Goal: Task Accomplishment & Management: Use online tool/utility

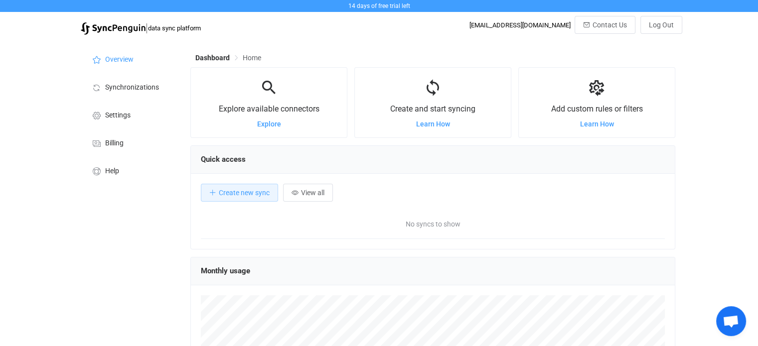
scroll to position [193, 484]
click at [247, 190] on span "Create new sync" at bounding box center [244, 193] width 51 height 8
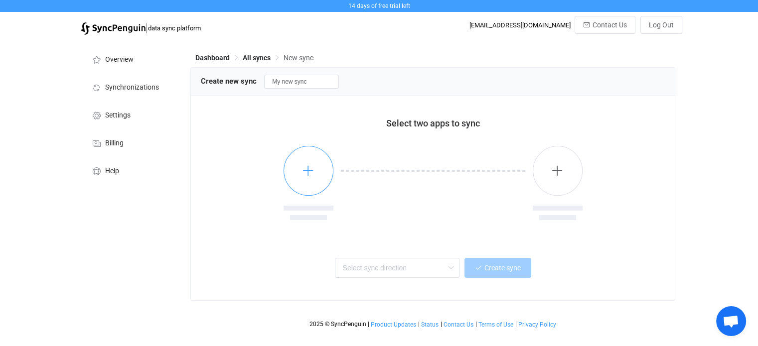
click at [311, 180] on button "button" at bounding box center [309, 171] width 50 height 50
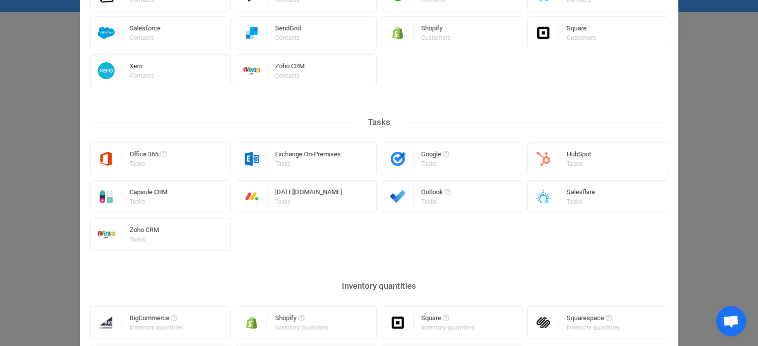
scroll to position [498, 0]
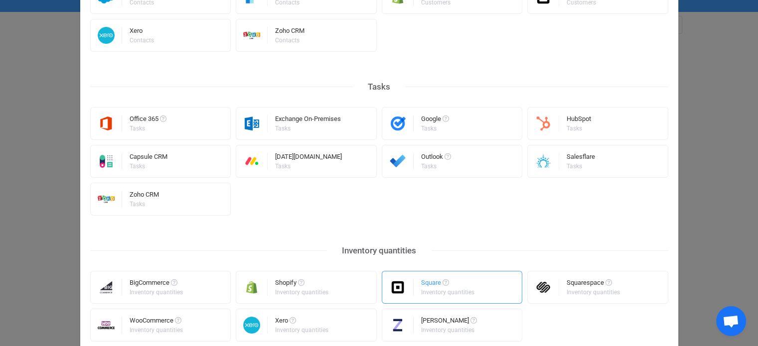
click at [458, 294] on div "Inventory quantities" at bounding box center [447, 293] width 53 height 6
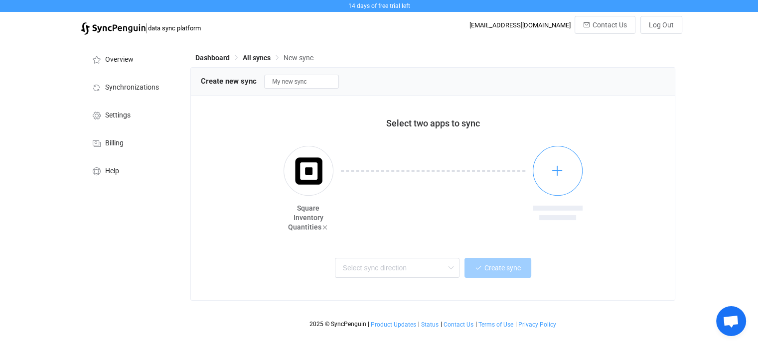
click at [577, 175] on button "button" at bounding box center [558, 171] width 50 height 50
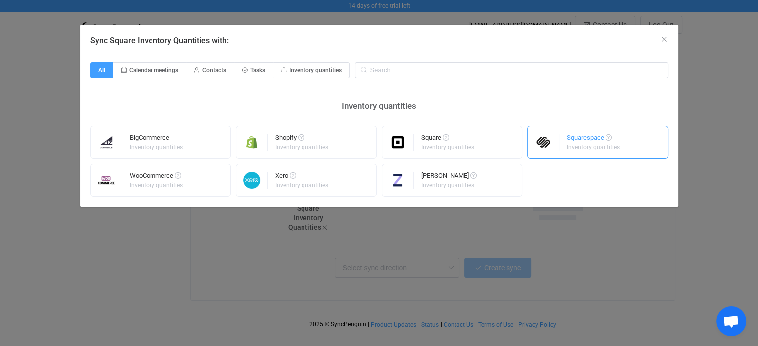
click at [621, 154] on div "Squarespace Inventory quantities" at bounding box center [597, 142] width 141 height 33
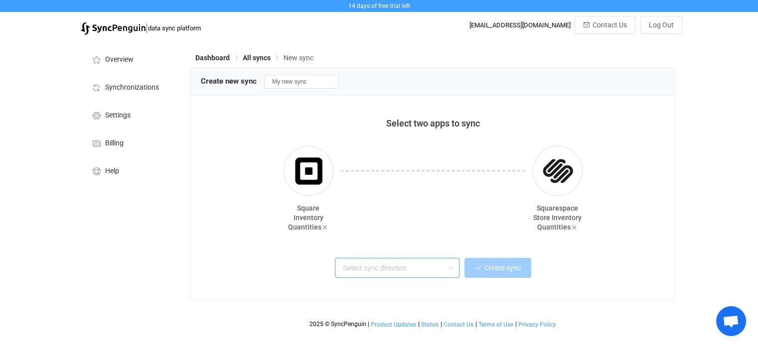
click at [392, 268] on input "text" at bounding box center [397, 268] width 125 height 20
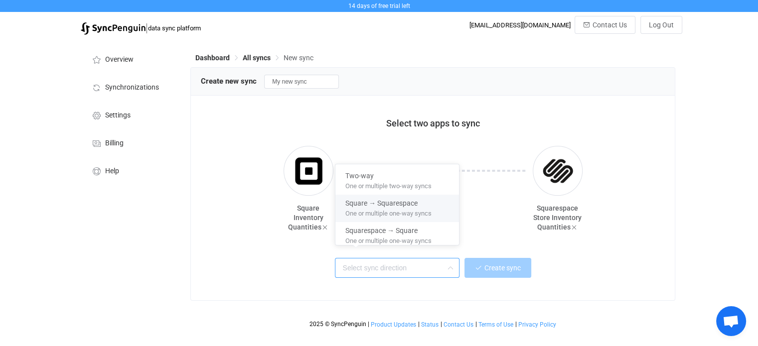
click at [393, 214] on span "One or multiple one-way syncs" at bounding box center [388, 211] width 86 height 11
type input "Square → Squarespace"
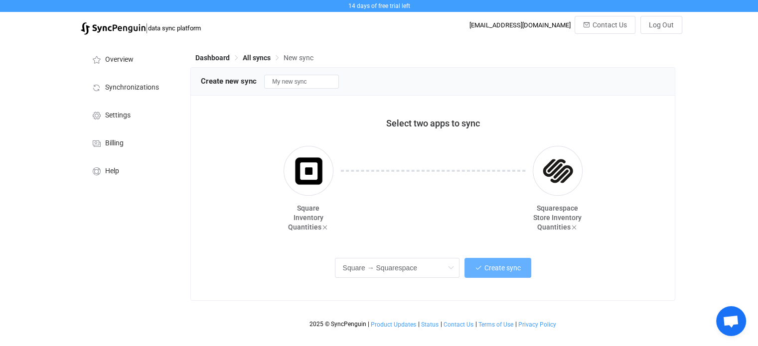
click at [487, 265] on button "Create sync" at bounding box center [497, 268] width 67 height 20
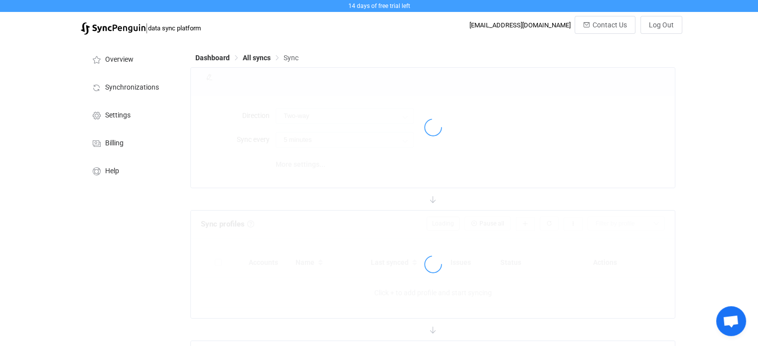
type input "Square → Squarespace"
type input "10 minutes"
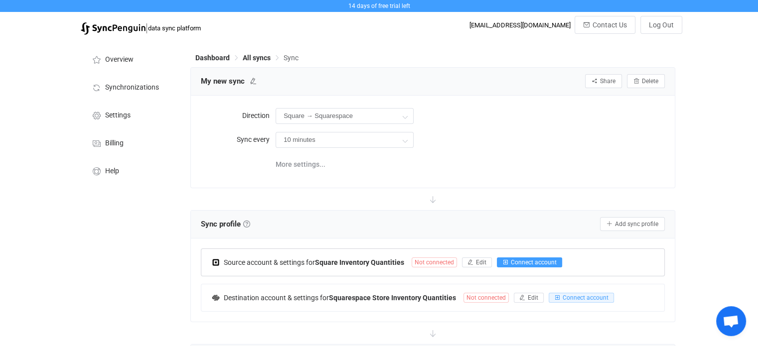
click at [548, 266] on span "Connect account" at bounding box center [534, 262] width 46 height 7
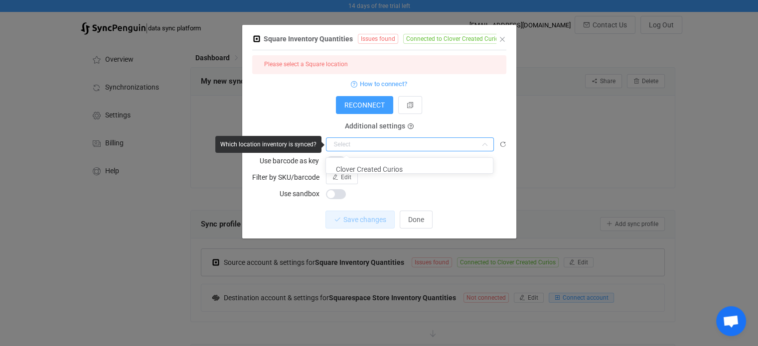
click at [345, 141] on input "dialog" at bounding box center [410, 145] width 168 height 14
click at [353, 172] on span "Clover Created Curios" at bounding box center [369, 169] width 67 height 8
type input "Clover Created Curios"
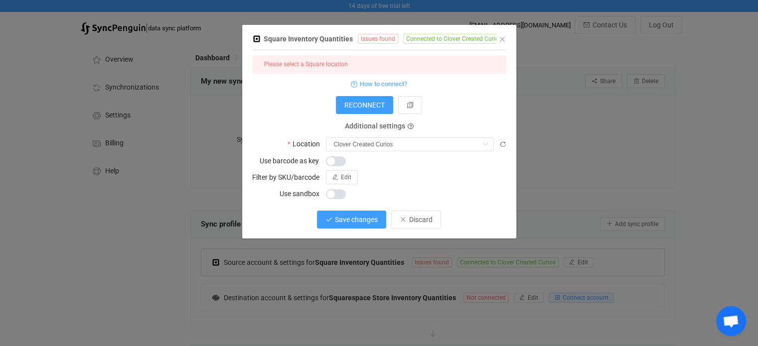
click at [362, 223] on span "Save changes" at bounding box center [356, 220] width 43 height 8
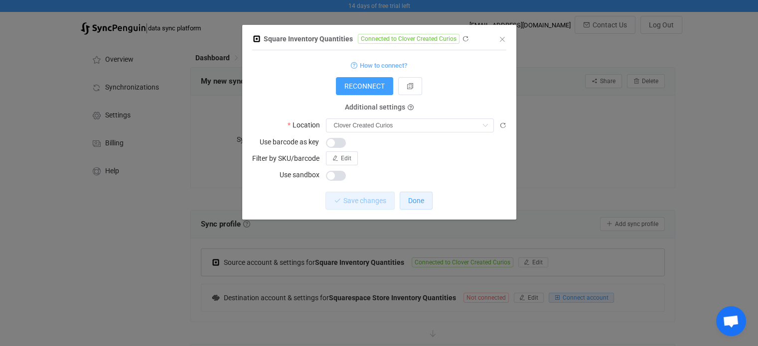
click at [421, 197] on span "Done" at bounding box center [416, 201] width 16 height 8
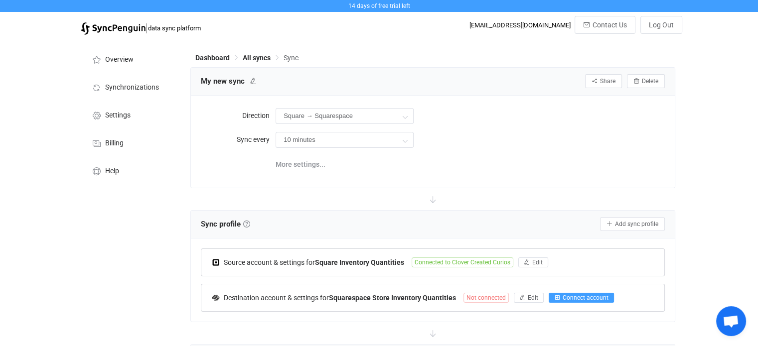
click at [589, 298] on span "Connect account" at bounding box center [586, 298] width 46 height 7
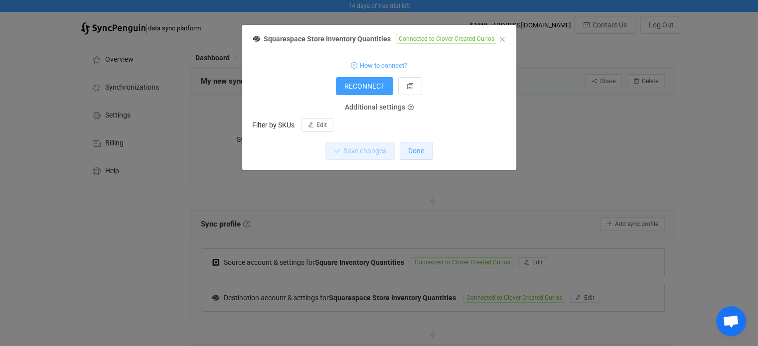
click at [410, 147] on span "Done" at bounding box center [416, 151] width 16 height 8
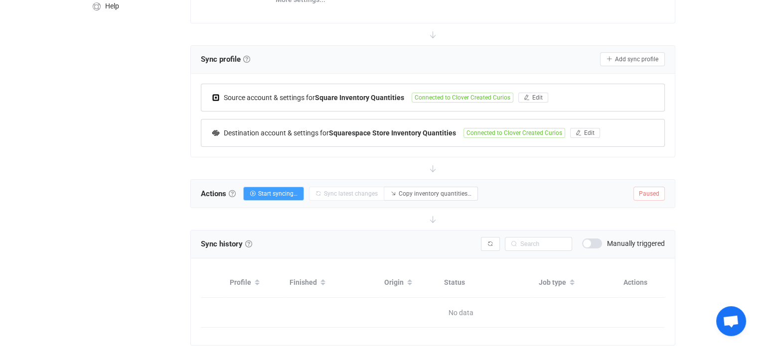
scroll to position [199, 0]
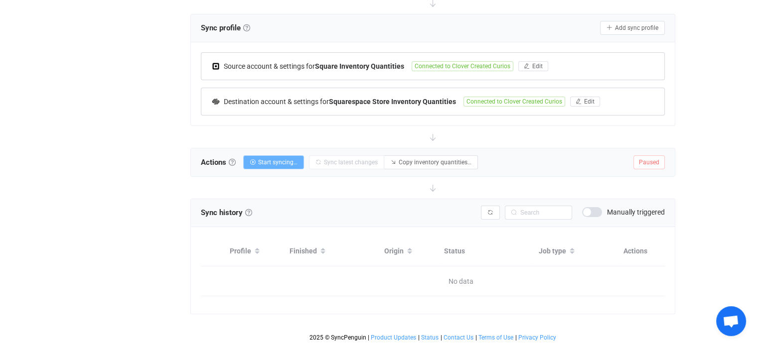
click at [288, 159] on span "Start syncing…" at bounding box center [277, 162] width 39 height 7
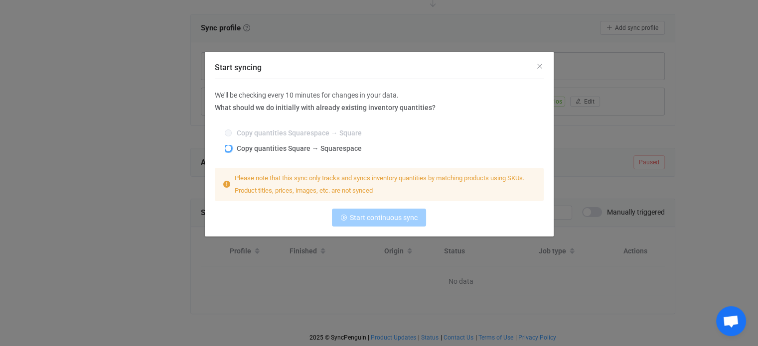
click at [227, 149] on span "Start syncing" at bounding box center [228, 148] width 7 height 7
click at [227, 149] on input "Copy quantities Square → Squarespace" at bounding box center [228, 149] width 7 height 8
radio input "true"
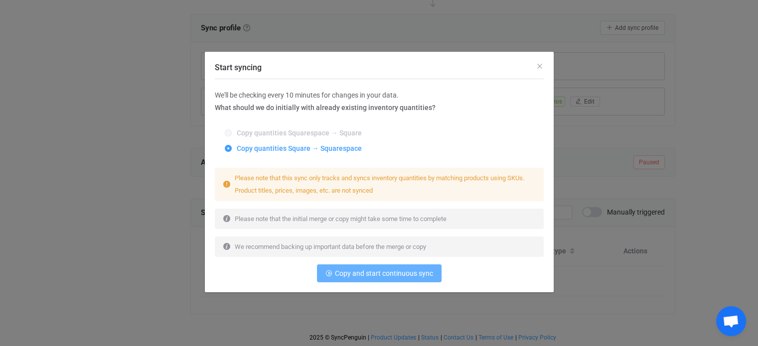
click at [433, 271] on button "Copy and start continuous sync" at bounding box center [379, 274] width 125 height 18
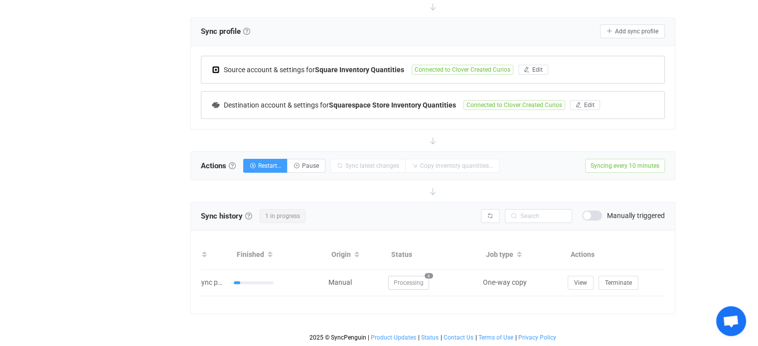
scroll to position [0, 56]
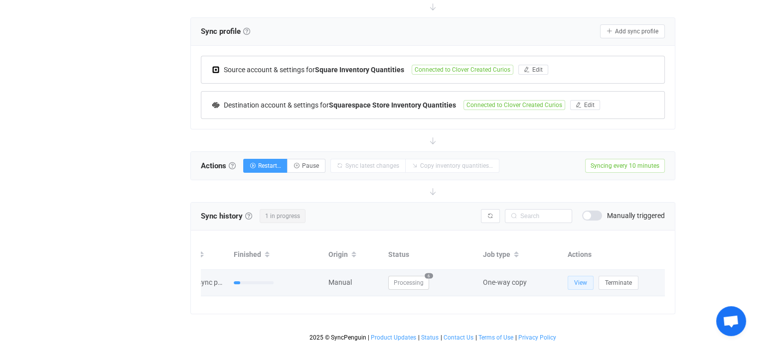
click at [576, 280] on span "View" at bounding box center [580, 283] width 13 height 7
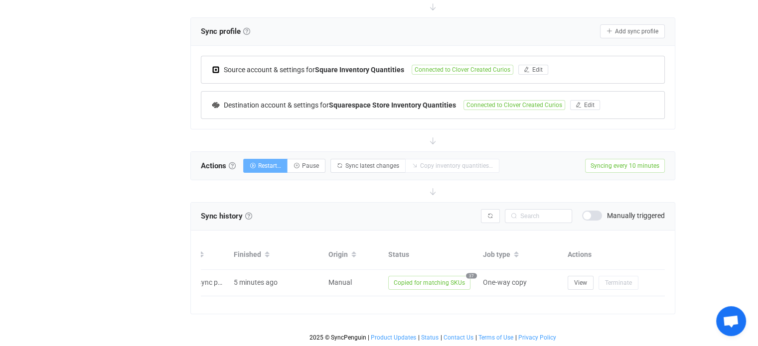
click at [271, 162] on span "Restart…" at bounding box center [269, 165] width 23 height 7
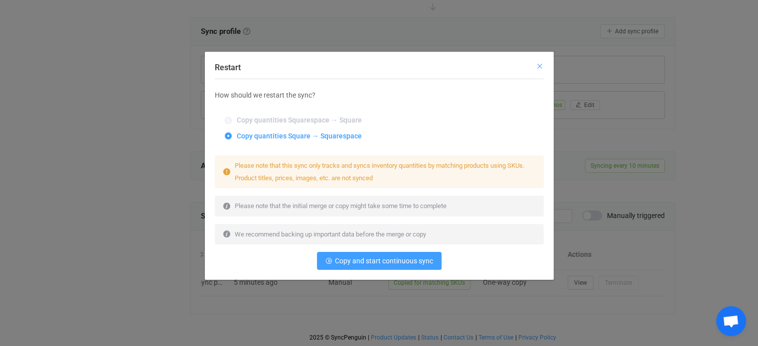
click at [537, 62] on icon "Close" at bounding box center [540, 66] width 8 height 8
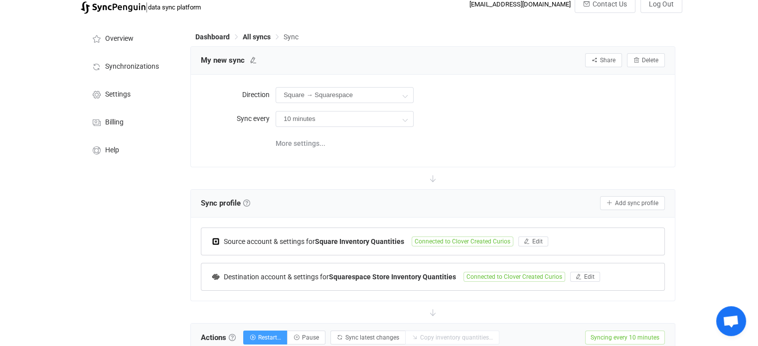
scroll to position [0, 0]
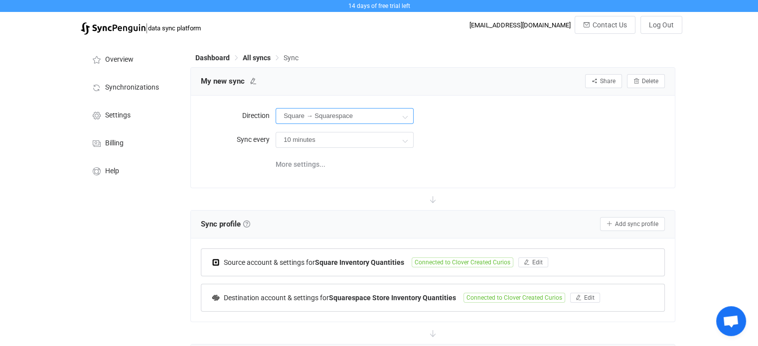
click at [347, 112] on input "Square → Squarespace" at bounding box center [345, 116] width 138 height 16
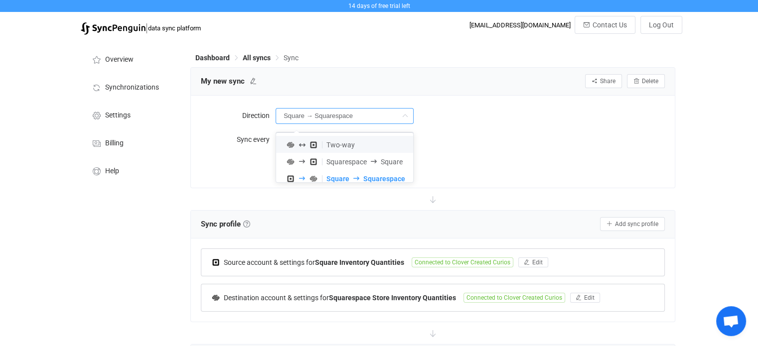
click at [334, 139] on li "Two-way" at bounding box center [348, 144] width 145 height 17
type input "Two-way"
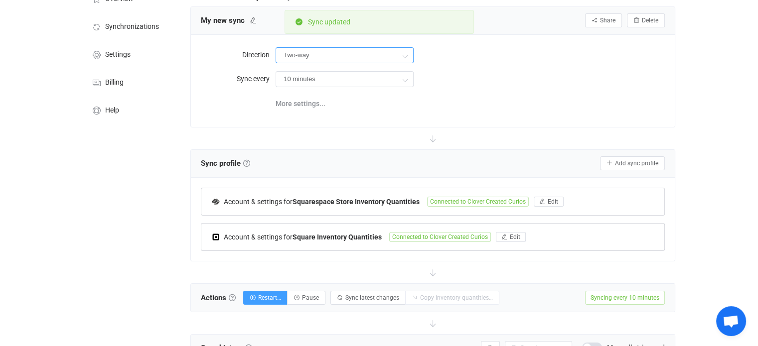
scroll to position [199, 0]
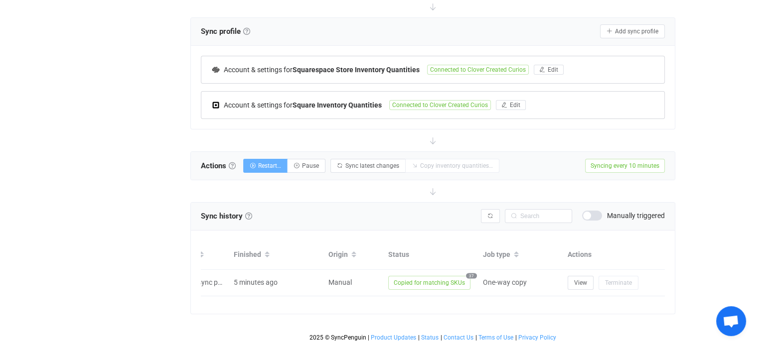
click at [283, 159] on button "Restart…" at bounding box center [265, 166] width 44 height 14
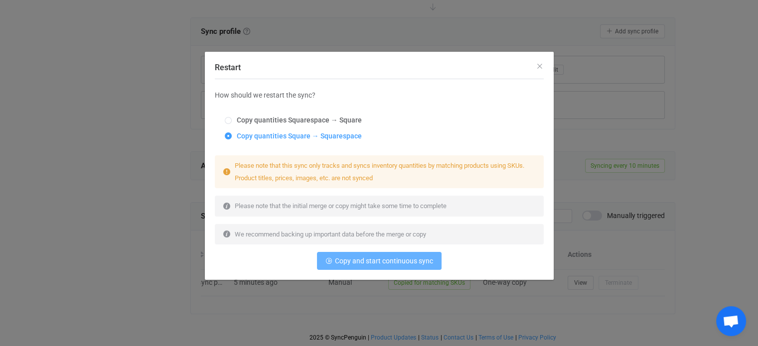
click at [368, 257] on span "Copy and start continuous sync" at bounding box center [384, 261] width 98 height 8
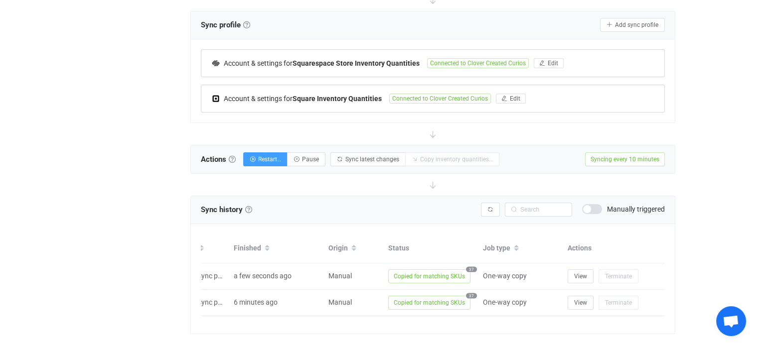
scroll to position [0, 0]
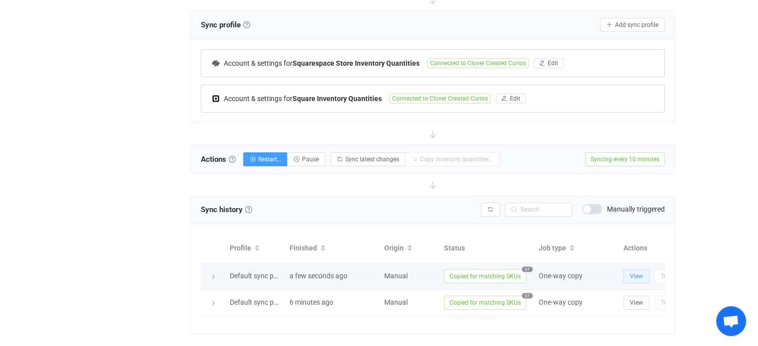
click at [637, 276] on span "View" at bounding box center [636, 276] width 13 height 7
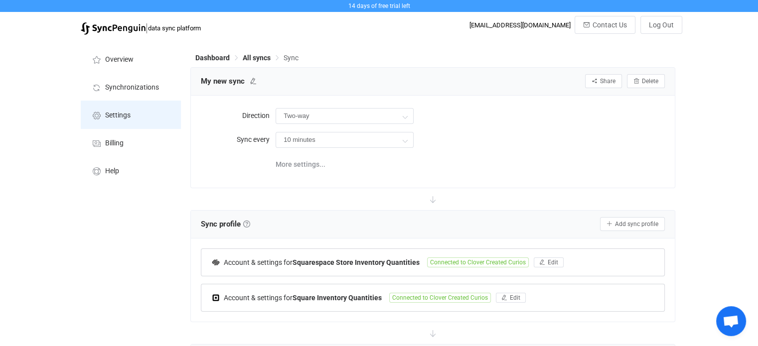
click at [124, 108] on li "Settings" at bounding box center [131, 115] width 100 height 28
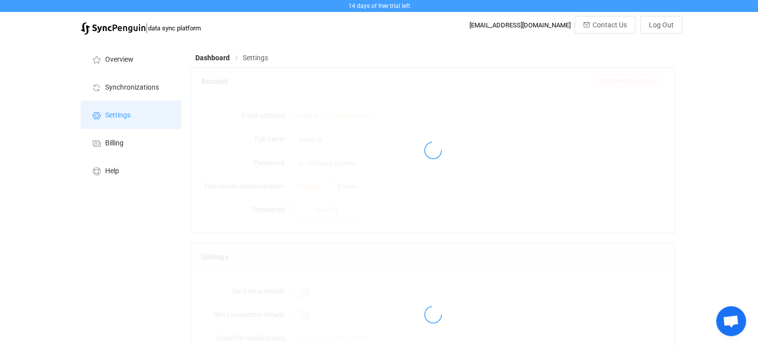
type input "Jasmine Scott"
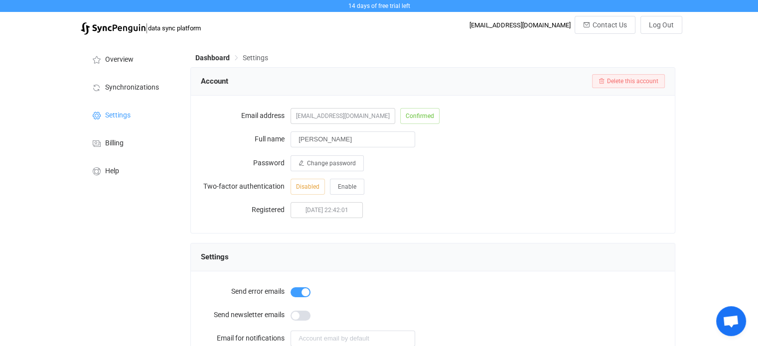
click at [560, 24] on div "[EMAIL_ADDRESS][DOMAIN_NAME]" at bounding box center [519, 24] width 101 height 7
click at [115, 146] on span "Billing" at bounding box center [114, 144] width 18 height 8
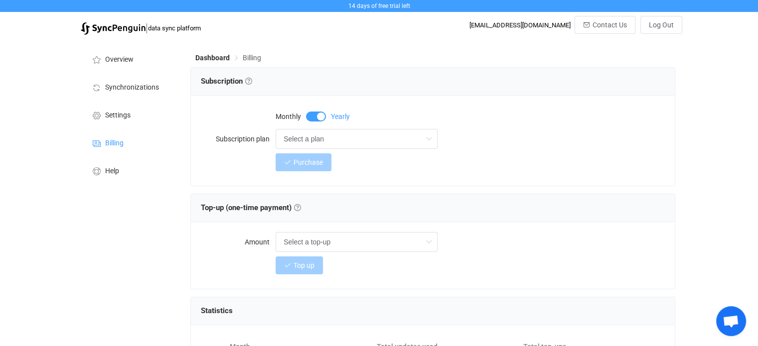
click at [317, 116] on span at bounding box center [316, 117] width 20 height 10
click at [309, 132] on input "Select a plan" at bounding box center [357, 139] width 162 height 20
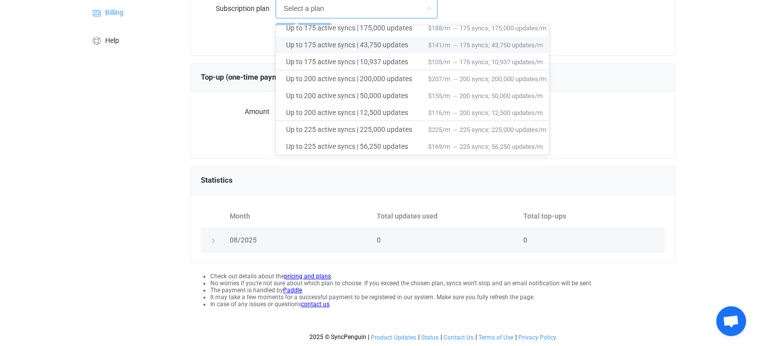
scroll to position [132, 0]
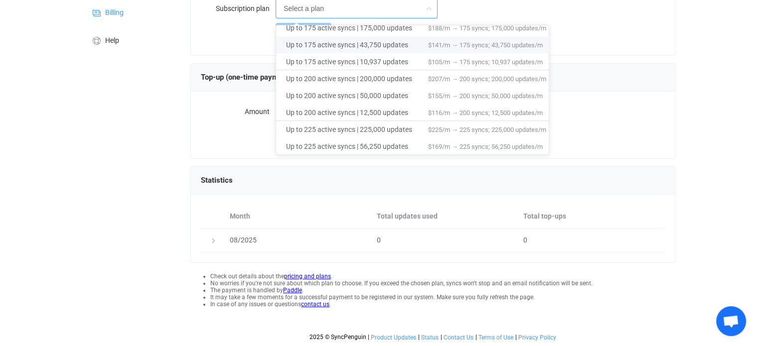
click at [722, 178] on div "14 days of free trial left | data sync platform jasmine.s@clovercreatedcurios.c…" at bounding box center [379, 107] width 758 height 477
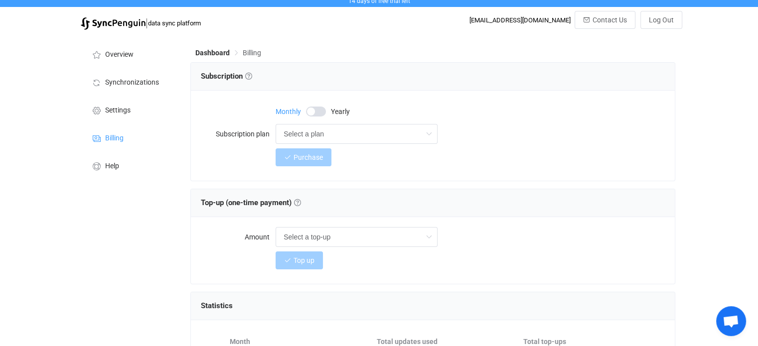
scroll to position [0, 0]
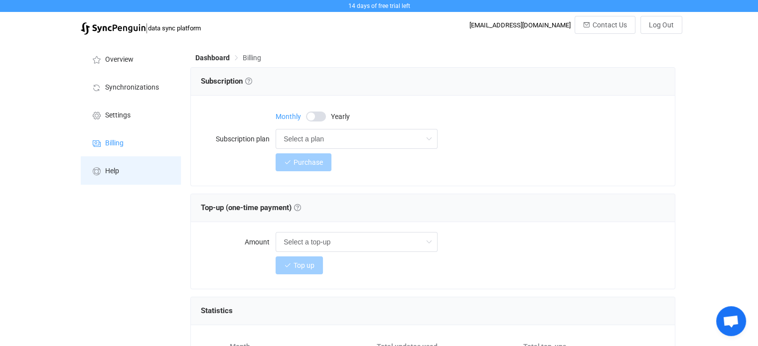
click at [156, 161] on li "Help" at bounding box center [131, 170] width 100 height 28
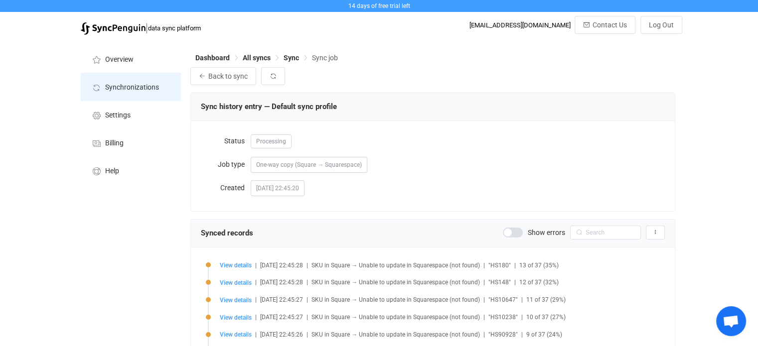
click at [133, 81] on li "Synchronizations" at bounding box center [131, 87] width 100 height 28
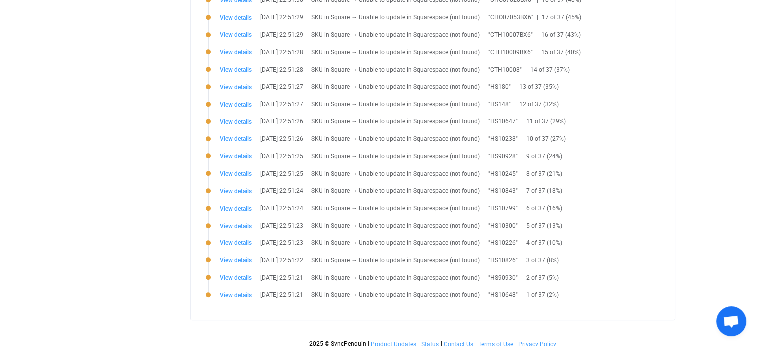
scroll to position [621, 0]
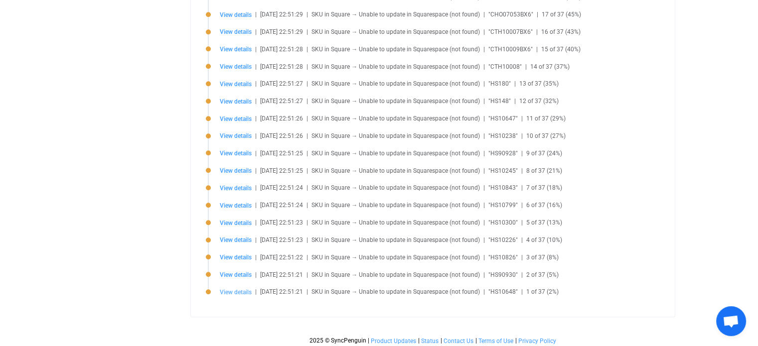
click at [243, 289] on span "View details" at bounding box center [236, 292] width 32 height 7
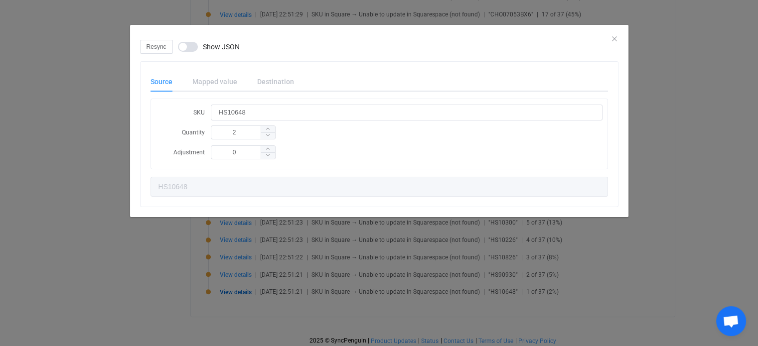
click at [57, 99] on div "Resync Show JSON Source Mapped value Destination SKU HS10648 Quantity 2 Adjustm…" at bounding box center [379, 173] width 758 height 346
